Goal: Task Accomplishment & Management: Manage account settings

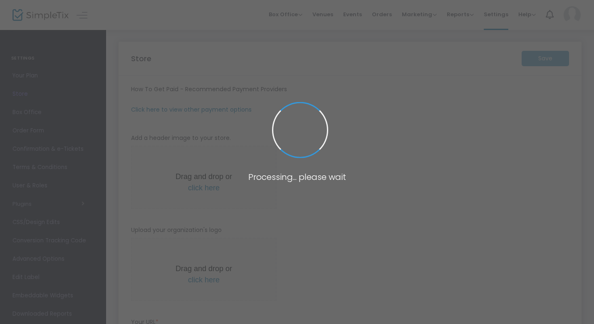
type input "[URL]"
radio input "true"
type input "30"
type input "T4T Take Over"
type input "2247300239"
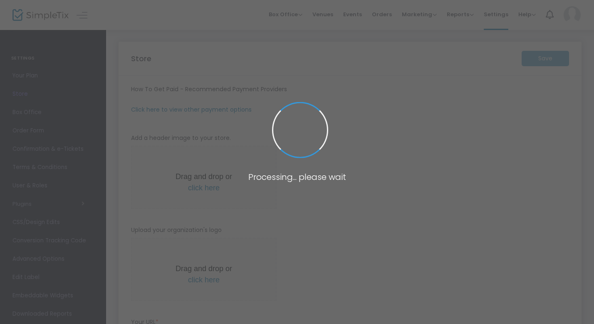
type input "[EMAIL_ADDRESS][DOMAIN_NAME]"
type input "[DOMAIN_NAME]"
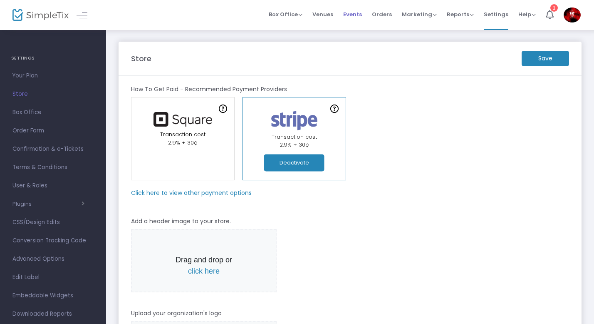
click at [355, 15] on span "Events" at bounding box center [352, 14] width 19 height 21
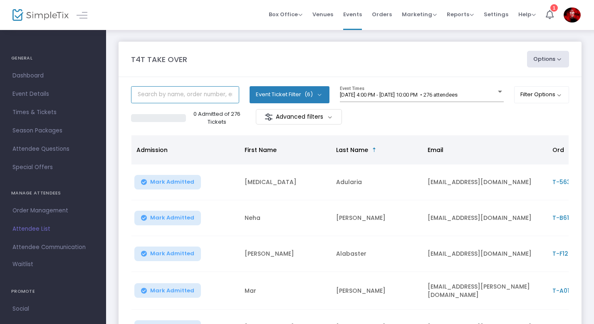
click at [163, 95] on input "text" at bounding box center [185, 94] width 108 height 17
type input "h"
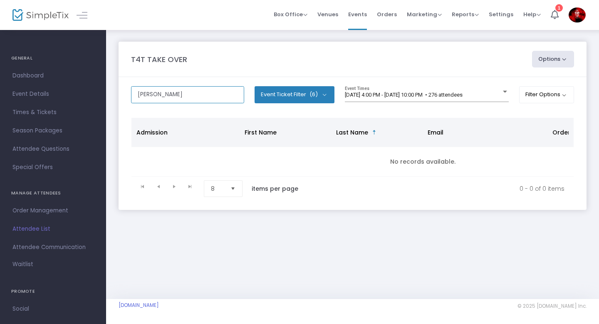
click at [153, 98] on input "charlie" at bounding box center [187, 94] width 113 height 17
click at [153, 97] on input "charlie" at bounding box center [187, 94] width 113 height 17
type input "e"
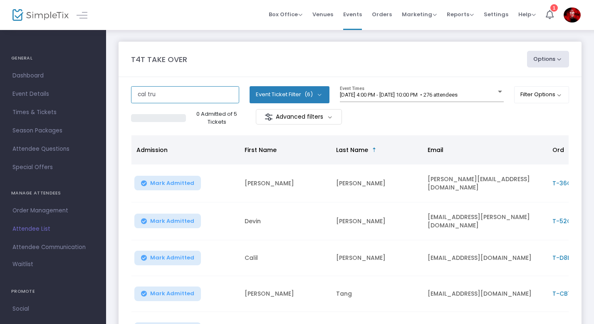
type input "cal tru"
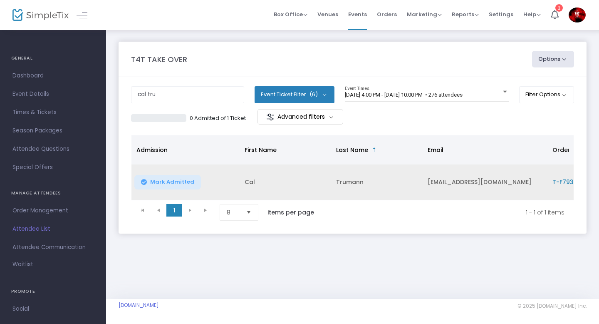
click at [390, 182] on td "Trumann" at bounding box center [376, 182] width 91 height 36
click at [562, 184] on span "T-F793E866-B" at bounding box center [573, 182] width 42 height 8
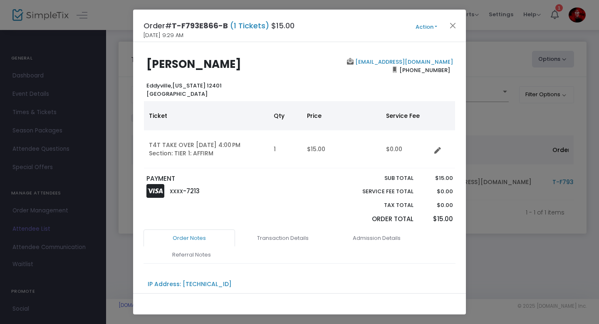
click at [420, 28] on button "Action" at bounding box center [426, 26] width 50 height 9
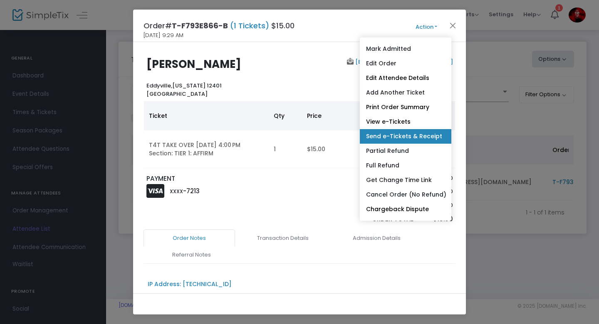
click at [387, 134] on link "Send e-Tickets & Receipt" at bounding box center [405, 136] width 91 height 15
type input "csolidum@gmail.com"
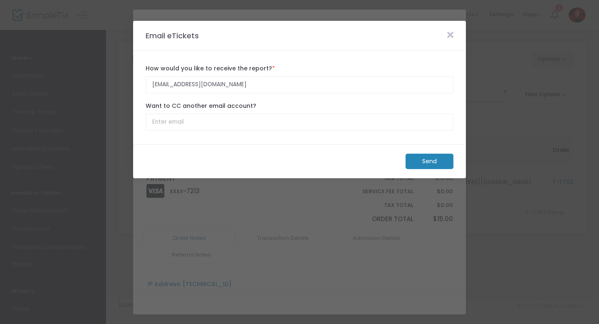
click at [430, 164] on m-button "Send" at bounding box center [429, 160] width 48 height 15
